Goal: Information Seeking & Learning: Learn about a topic

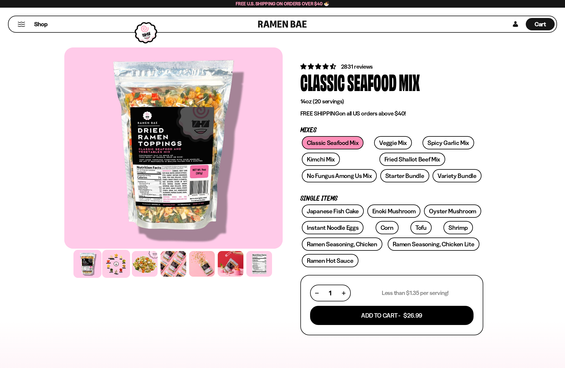
click at [114, 267] on div at bounding box center [116, 264] width 28 height 28
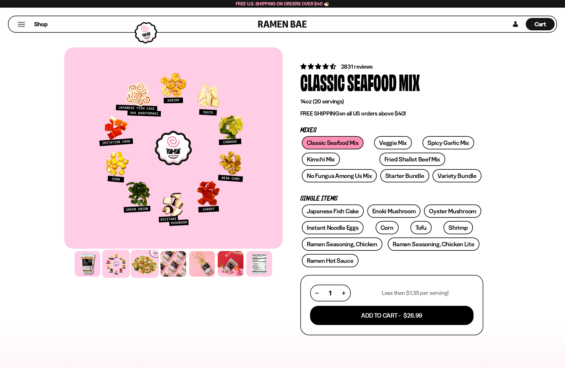
click at [145, 266] on div at bounding box center [145, 264] width 28 height 28
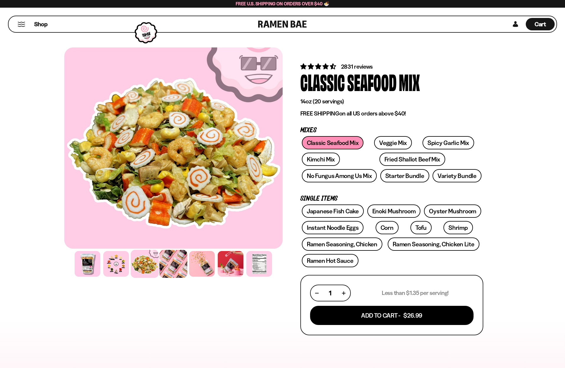
click at [166, 267] on div at bounding box center [173, 264] width 28 height 28
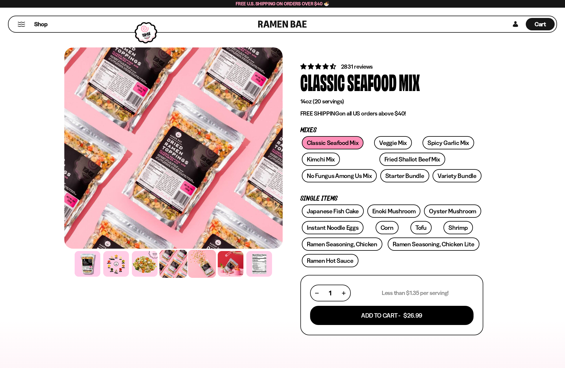
click at [203, 270] on div at bounding box center [202, 264] width 28 height 28
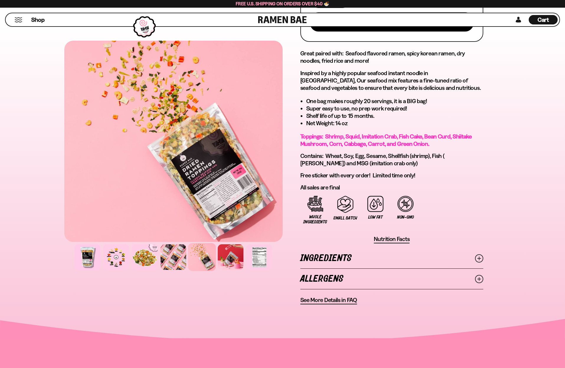
scroll to position [298, 0]
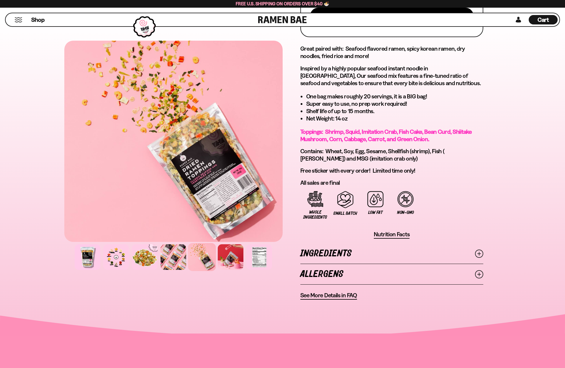
click at [312, 296] on span "See More Details in FAQ" at bounding box center [328, 295] width 57 height 7
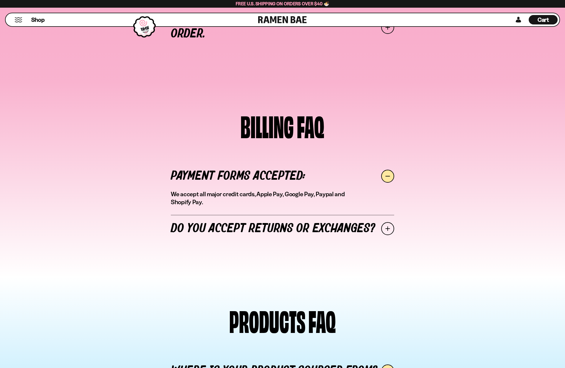
scroll to position [362, 0]
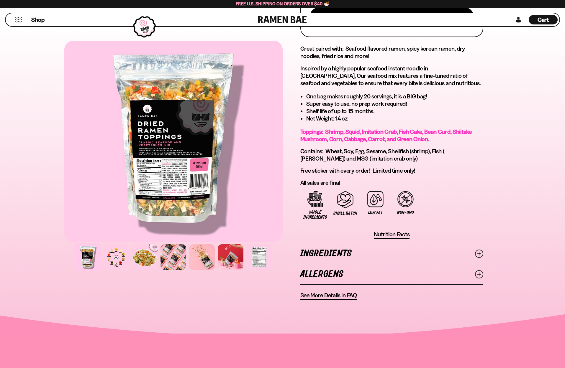
scroll to position [297, 0]
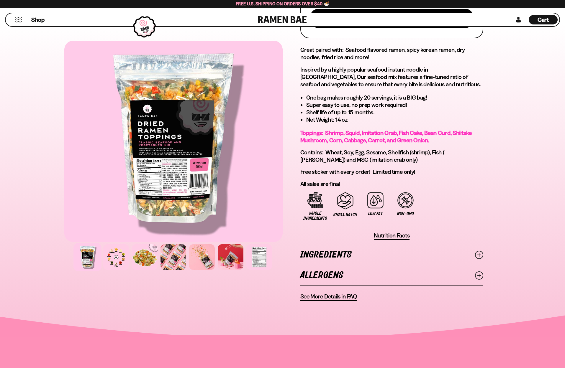
click at [190, 173] on div at bounding box center [173, 141] width 218 height 201
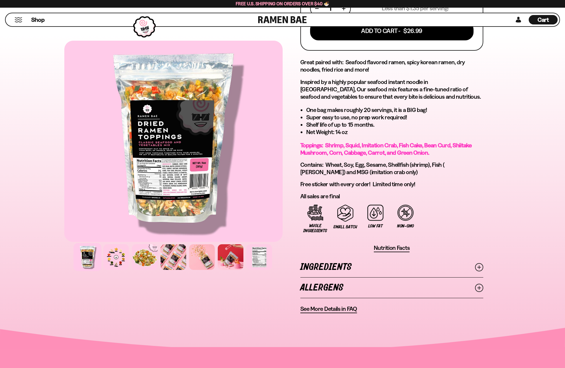
scroll to position [332, 0]
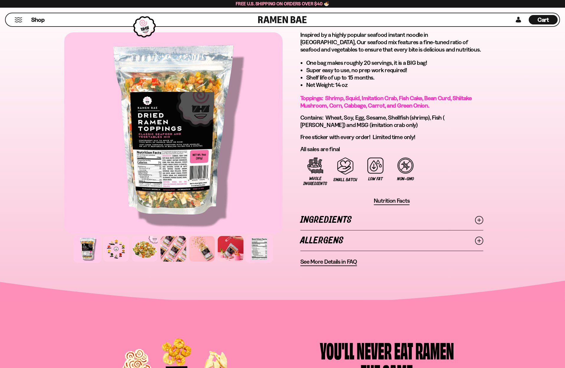
click at [263, 256] on div at bounding box center [259, 249] width 28 height 28
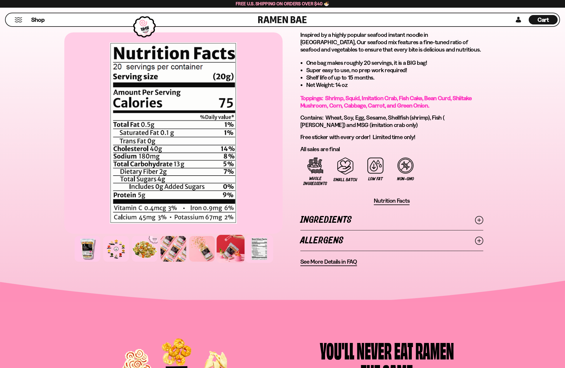
click at [228, 257] on div at bounding box center [230, 249] width 28 height 28
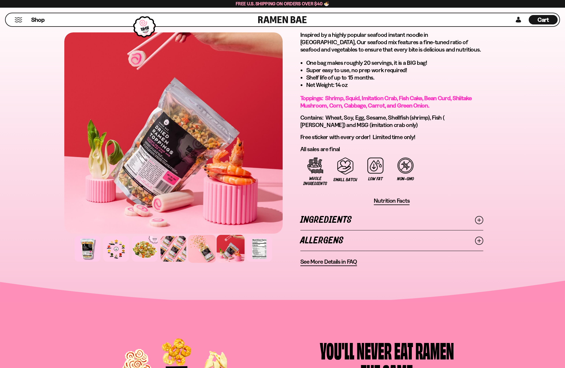
click at [209, 257] on div at bounding box center [202, 249] width 28 height 28
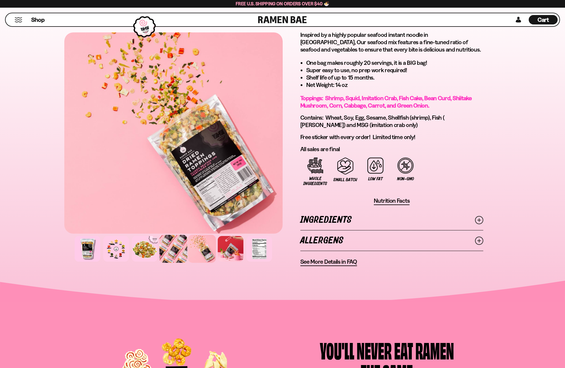
click at [181, 255] on div at bounding box center [173, 249] width 28 height 28
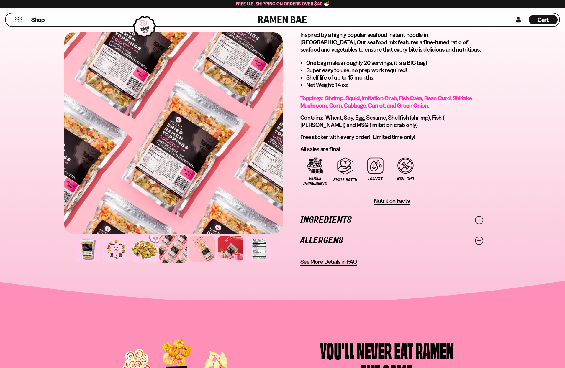
click at [142, 252] on div at bounding box center [145, 249] width 28 height 28
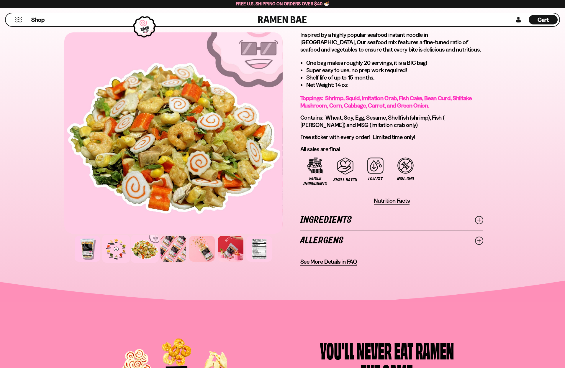
click at [119, 252] on div at bounding box center [116, 249] width 28 height 28
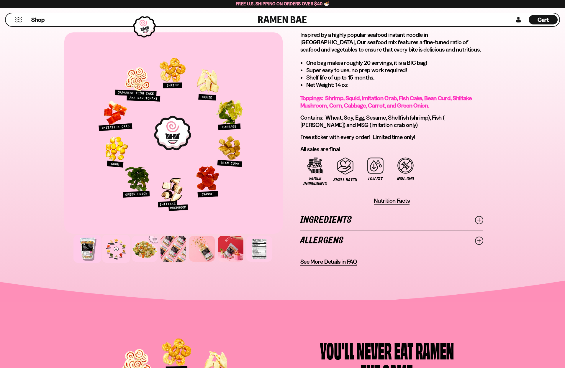
click at [86, 249] on div at bounding box center [87, 249] width 28 height 28
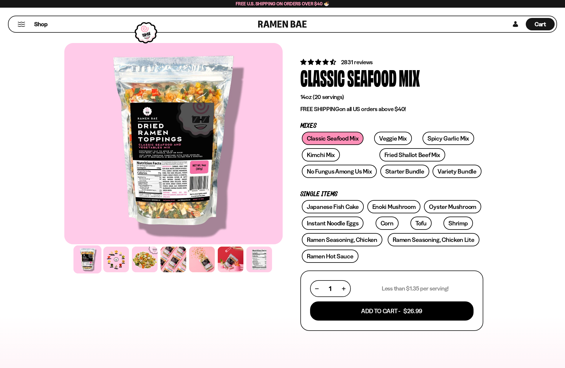
scroll to position [0, 0]
